Goal: Obtain resource: Download file/media

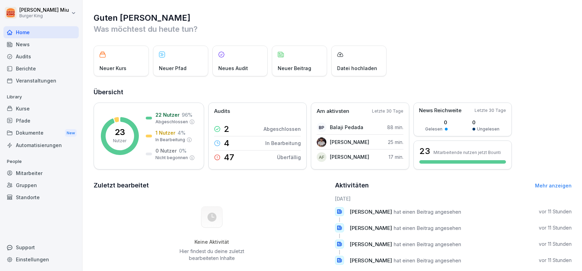
click at [28, 44] on div "News" at bounding box center [40, 44] width 75 height 12
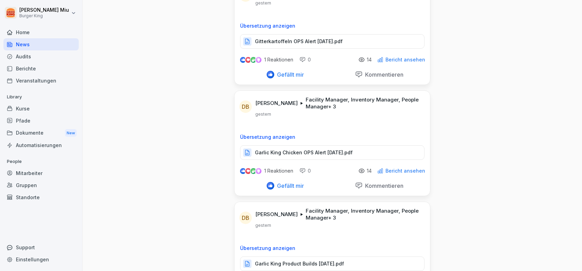
scroll to position [173, 0]
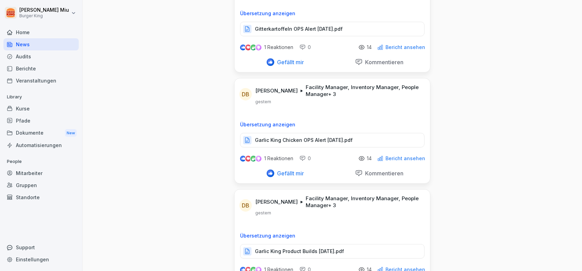
click at [271, 139] on p "Garlic King Chicken OPS Alert [DATE].pdf" at bounding box center [304, 140] width 98 height 7
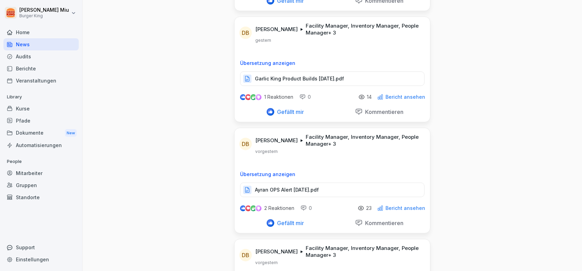
scroll to position [380, 0]
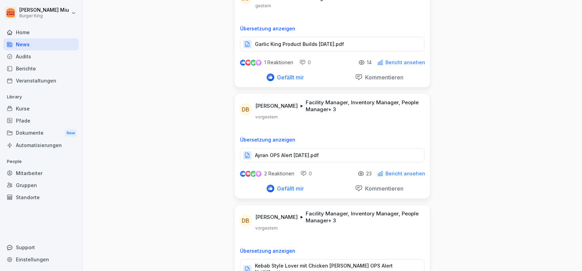
click at [281, 153] on p "Ayran OPS Alert [DATE].pdf" at bounding box center [287, 155] width 64 height 7
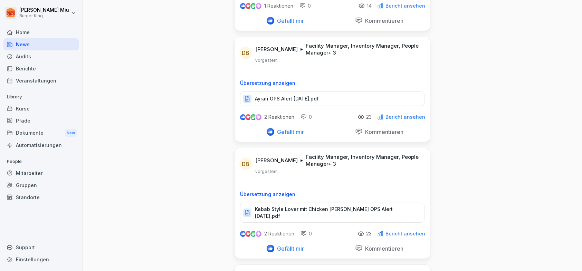
scroll to position [449, 0]
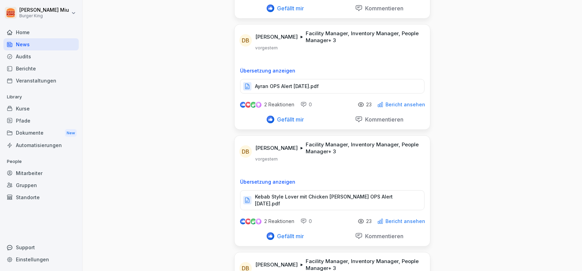
click at [275, 193] on p "Kebab Style Lover mit Chicken [PERSON_NAME] OPS Alert [DATE].pdf" at bounding box center [336, 200] width 162 height 14
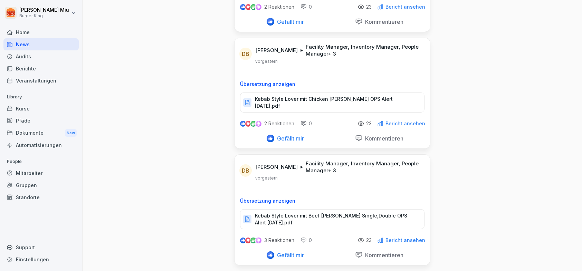
scroll to position [552, 0]
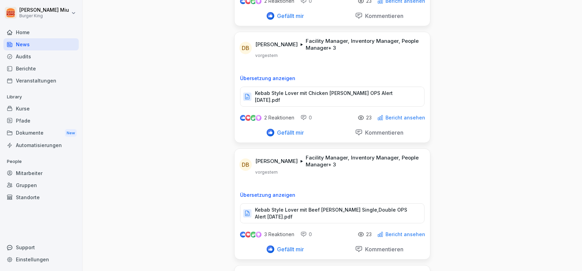
click at [299, 206] on p "Kebab Style Lover mit Beef [PERSON_NAME] Single,Double OPS Alert [DATE].pdf" at bounding box center [336, 213] width 162 height 14
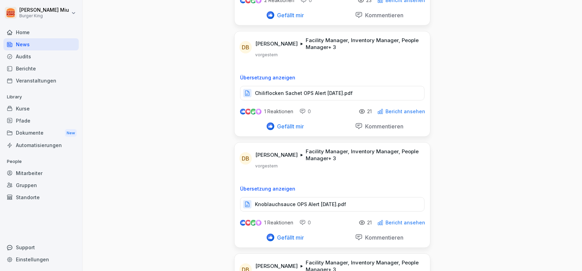
scroll to position [932, 0]
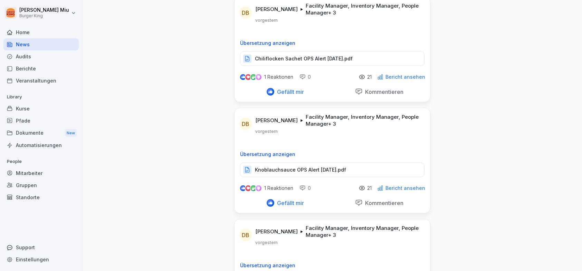
click at [286, 166] on p "Knoblauchsauce OPS Alert [DATE].pdf" at bounding box center [300, 169] width 91 height 7
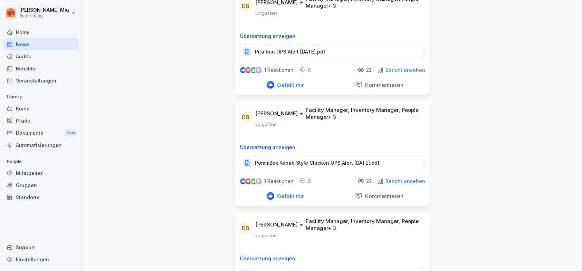
scroll to position [1174, 0]
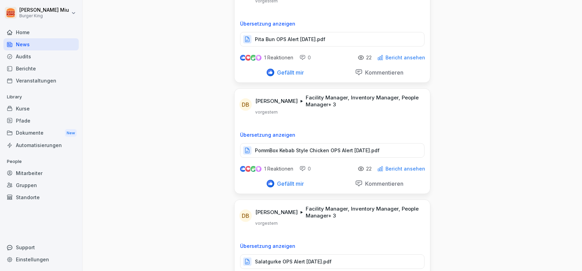
click at [283, 147] on p "PommBox Kebab Style Chicken OPS Alert [DATE].pdf" at bounding box center [317, 150] width 125 height 7
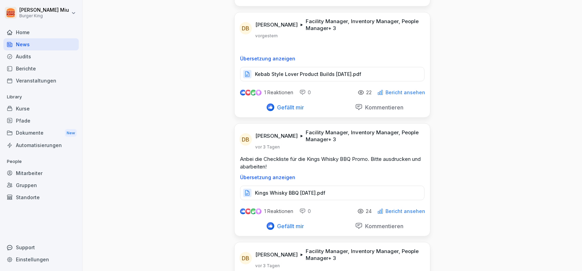
scroll to position [1484, 0]
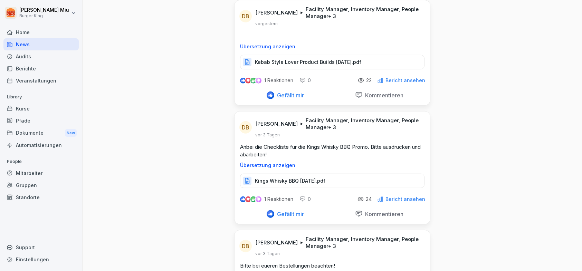
click at [292, 177] on p "Kings Whisky BBQ [DATE].pdf" at bounding box center [290, 180] width 70 height 7
